Goal: Transaction & Acquisition: Register for event/course

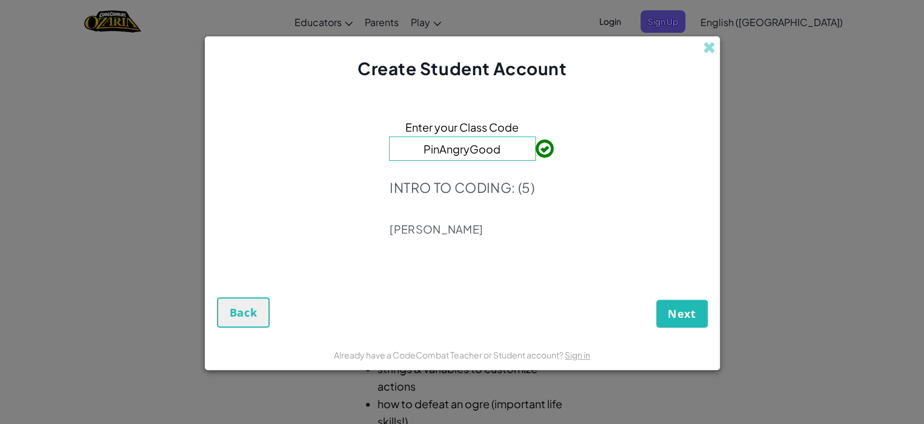
click at [536, 145] on span at bounding box center [536, 148] width 0 height 24
click at [675, 304] on button "Next" at bounding box center [682, 313] width 52 height 28
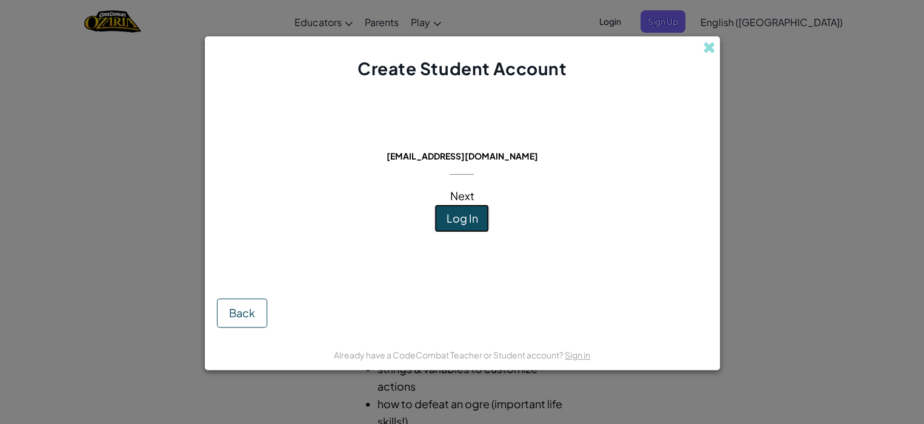
click at [483, 218] on button "Log In" at bounding box center [461, 218] width 55 height 28
